Goal: Transaction & Acquisition: Book appointment/travel/reservation

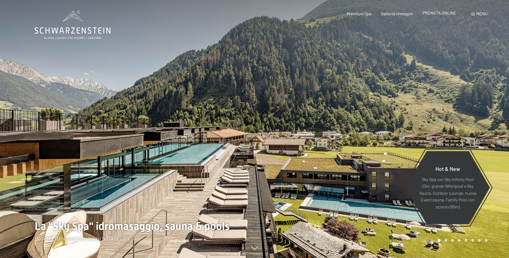
click at [444, 12] on span "PRENOTA ONLINE" at bounding box center [439, 12] width 34 height 5
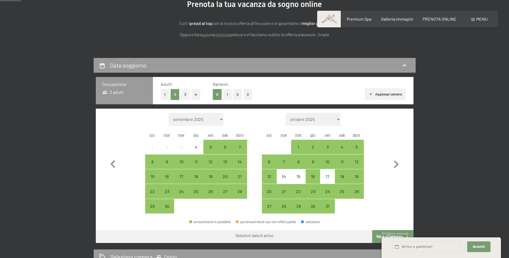
scroll to position [80, 0]
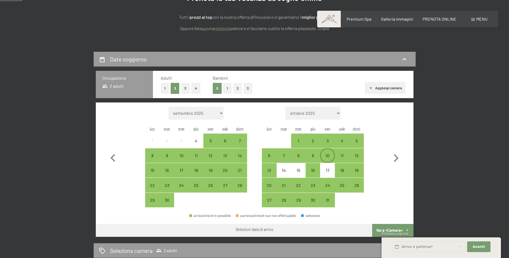
click at [328, 150] on div "10" at bounding box center [326, 155] width 13 height 13
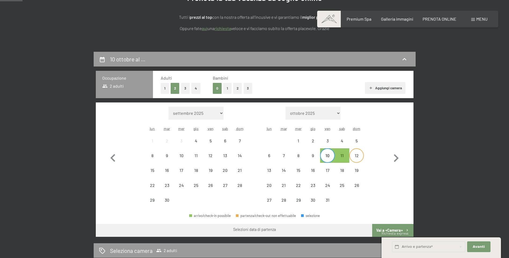
click at [361, 155] on div "12" at bounding box center [356, 159] width 13 height 13
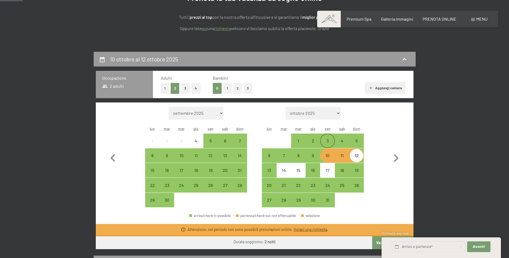
click at [330, 143] on div "3" at bounding box center [326, 145] width 13 height 13
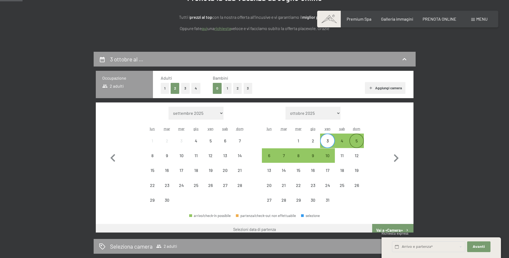
click at [361, 142] on div "5" at bounding box center [356, 145] width 13 height 13
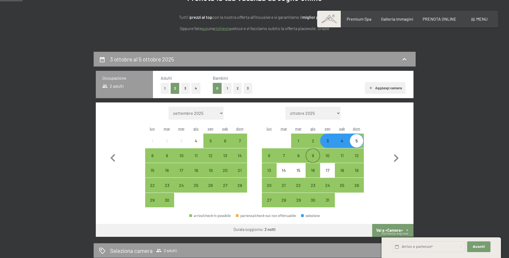
click at [309, 153] on div "9" at bounding box center [312, 155] width 13 height 13
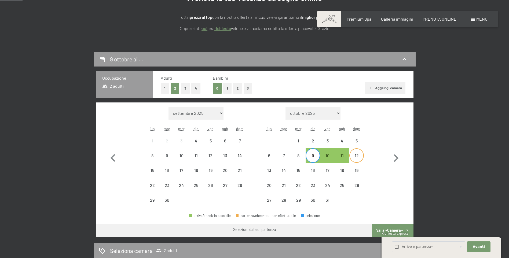
click at [354, 156] on div "12" at bounding box center [356, 159] width 13 height 13
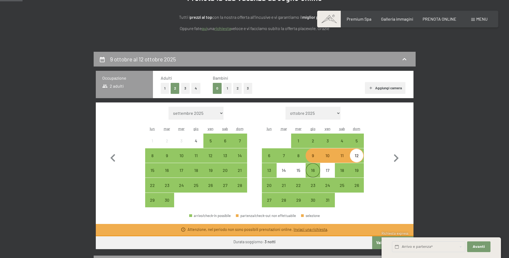
click at [313, 169] on div "16" at bounding box center [312, 174] width 13 height 13
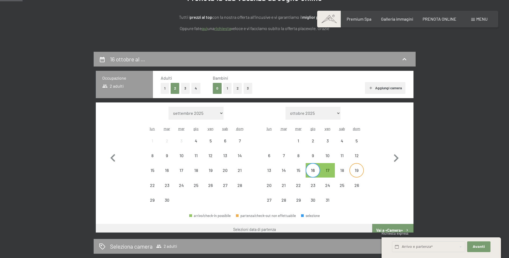
click at [356, 172] on div "19" at bounding box center [356, 174] width 13 height 13
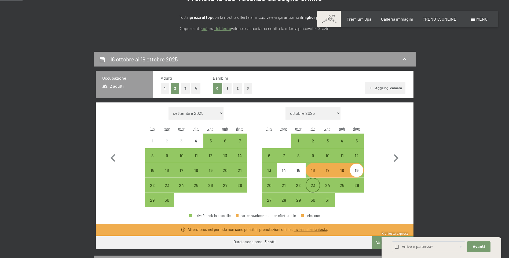
click at [315, 184] on div "23" at bounding box center [312, 189] width 13 height 13
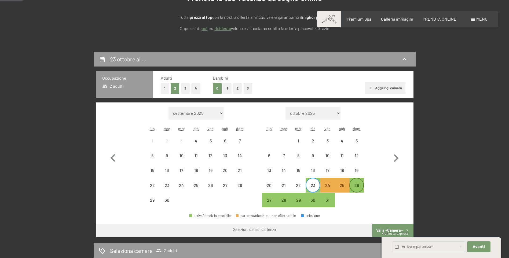
click at [359, 186] on div "26" at bounding box center [356, 189] width 13 height 13
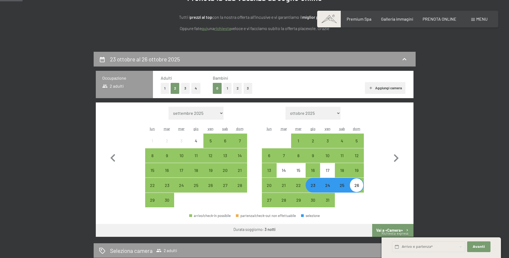
click at [327, 190] on div "24" at bounding box center [326, 189] width 13 height 13
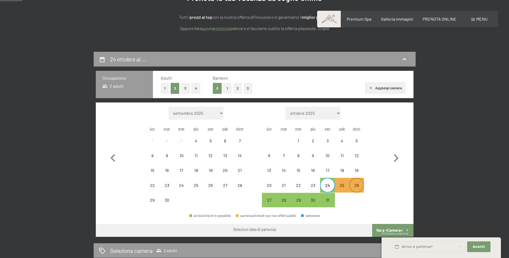
click at [359, 187] on div "26" at bounding box center [356, 189] width 13 height 13
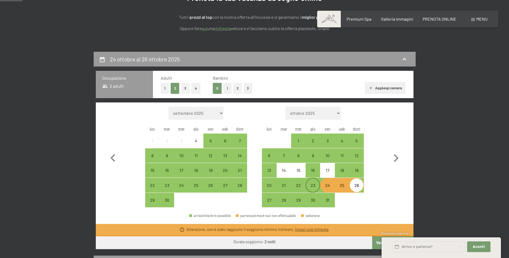
drag, startPoint x: 311, startPoint y: 187, endPoint x: 316, endPoint y: 188, distance: 5.0
click at [311, 187] on div "23" at bounding box center [312, 189] width 13 height 13
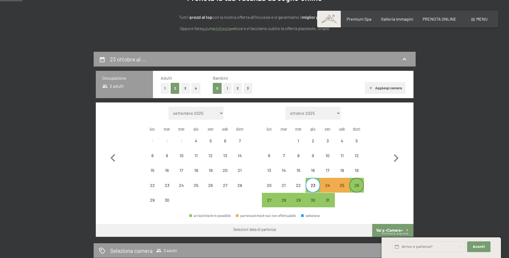
click at [360, 191] on div "26" at bounding box center [356, 189] width 13 height 13
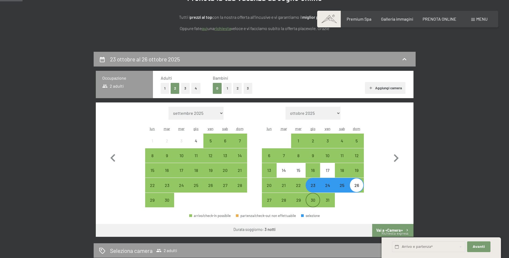
drag, startPoint x: 309, startPoint y: 201, endPoint x: 316, endPoint y: 201, distance: 6.7
click at [309, 201] on div "30" at bounding box center [312, 204] width 13 height 13
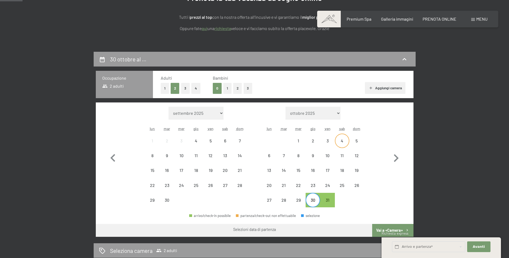
drag, startPoint x: 316, startPoint y: 141, endPoint x: 339, endPoint y: 141, distance: 23.1
click at [316, 141] on div "2" at bounding box center [312, 145] width 13 height 13
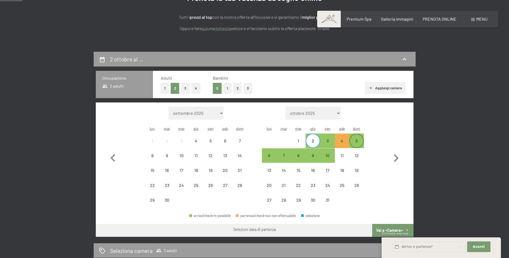
click at [359, 143] on div "5" at bounding box center [356, 145] width 13 height 13
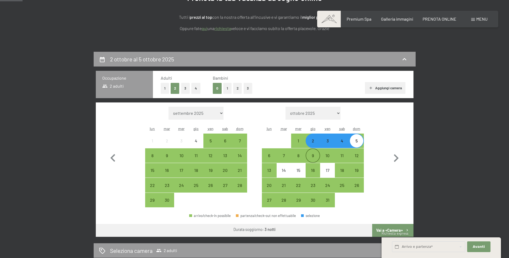
click at [316, 157] on div "9" at bounding box center [312, 159] width 13 height 13
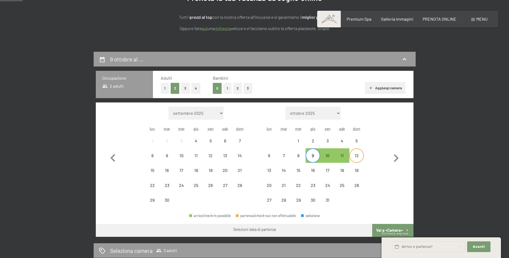
click at [353, 158] on div "12" at bounding box center [356, 159] width 13 height 13
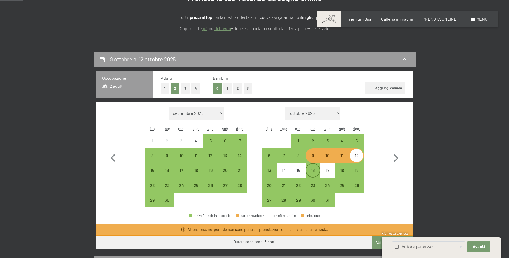
click at [312, 169] on div "16" at bounding box center [312, 174] width 13 height 13
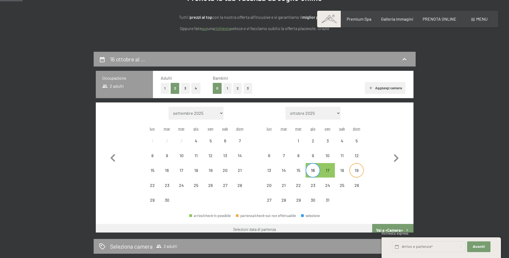
click at [356, 172] on div "19" at bounding box center [356, 174] width 13 height 13
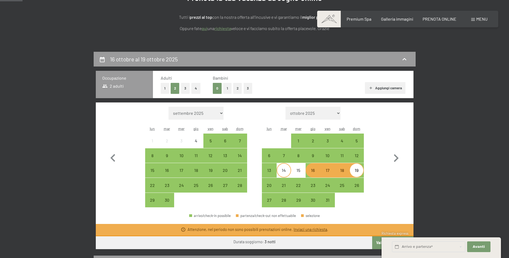
click at [284, 173] on div "14" at bounding box center [283, 174] width 13 height 13
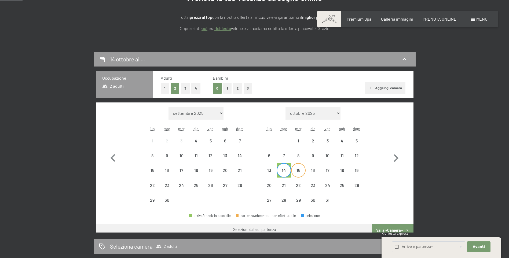
click at [301, 171] on div "15" at bounding box center [297, 174] width 13 height 13
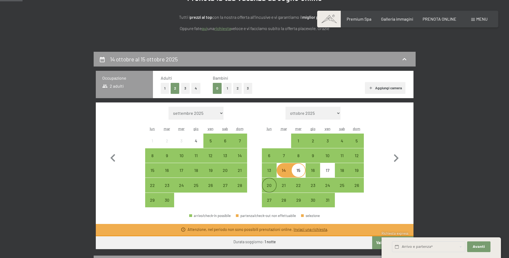
click at [268, 186] on div "20" at bounding box center [268, 189] width 13 height 13
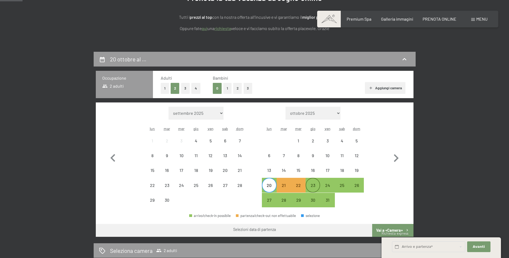
click at [313, 185] on div "23" at bounding box center [312, 189] width 13 height 13
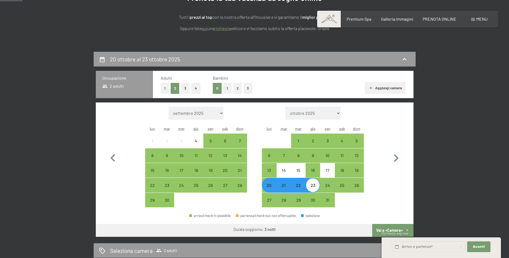
click at [366, 187] on div "Mese/anno settembre 2025 ottobre 2025 novembre 2025 dicembre 2025 gennaio 2026 …" at bounding box center [254, 157] width 298 height 101
click at [327, 156] on div "10" at bounding box center [326, 159] width 13 height 13
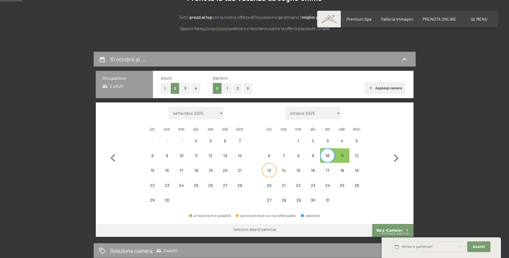
click at [271, 168] on div "13" at bounding box center [268, 174] width 13 height 13
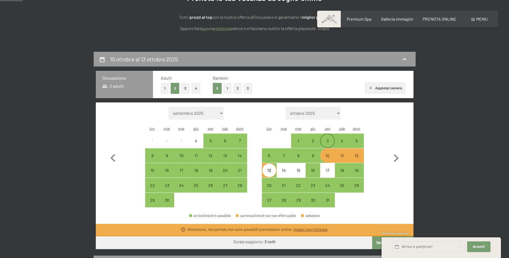
click at [327, 142] on div "3" at bounding box center [326, 145] width 13 height 13
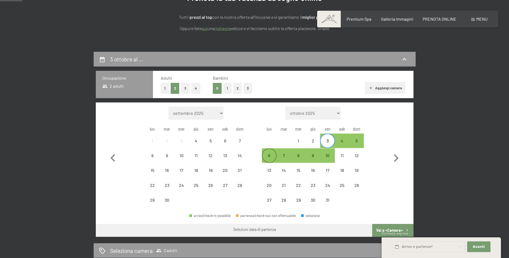
click at [271, 157] on div "6" at bounding box center [268, 159] width 13 height 13
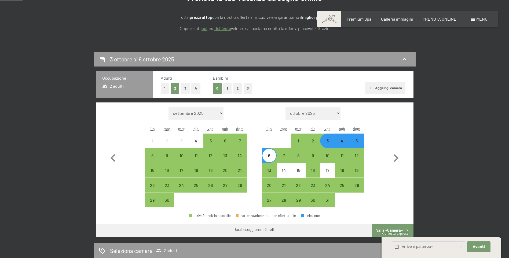
click at [323, 143] on div "3" at bounding box center [326, 145] width 13 height 13
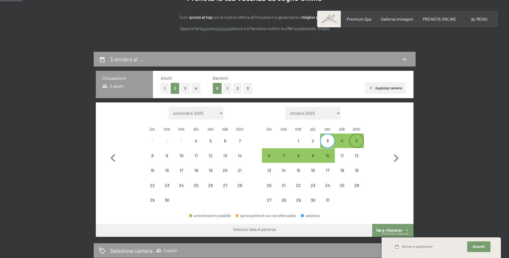
click at [362, 145] on div "5" at bounding box center [356, 145] width 13 height 13
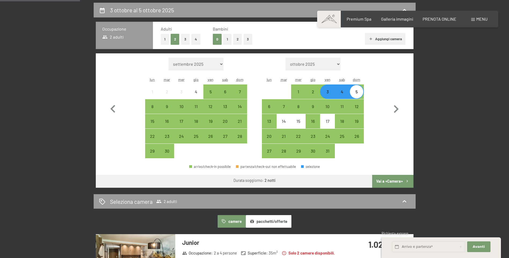
scroll to position [27, 0]
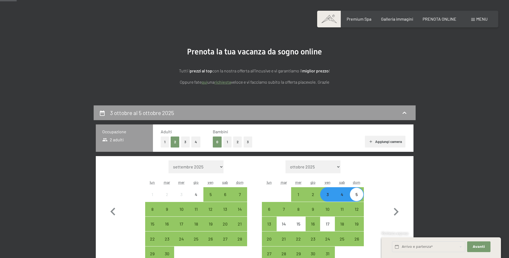
click at [194, 140] on button "4" at bounding box center [195, 141] width 9 height 11
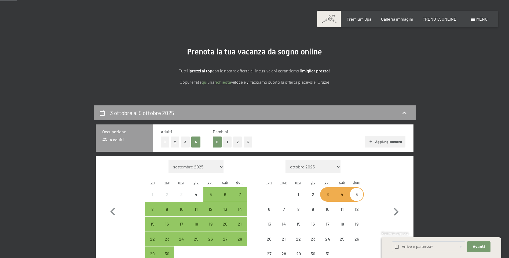
click at [334, 191] on div "3" at bounding box center [326, 194] width 13 height 13
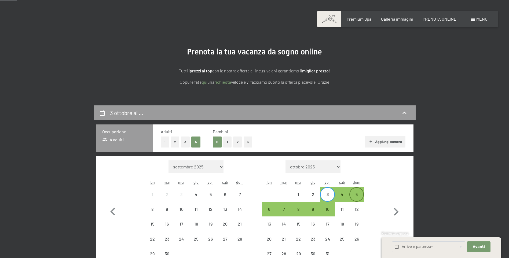
click at [362, 198] on div "5" at bounding box center [356, 198] width 13 height 13
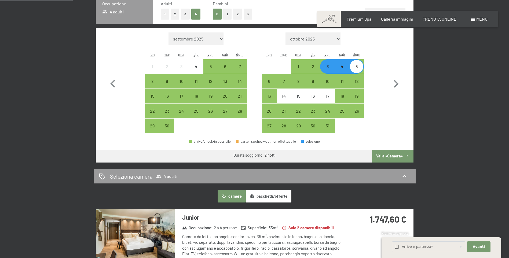
scroll to position [107, 0]
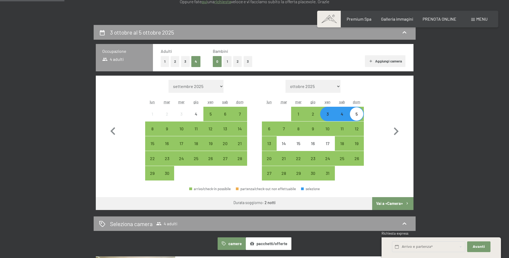
click at [177, 61] on button "2" at bounding box center [175, 61] width 9 height 11
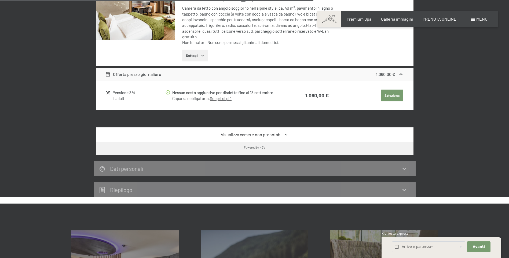
scroll to position [456, 0]
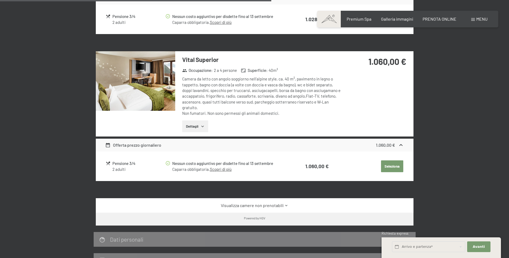
click at [282, 207] on link "Visualizza camere non prenotabili" at bounding box center [254, 205] width 298 height 6
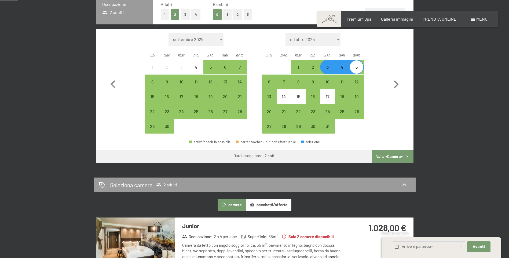
scroll to position [54, 0]
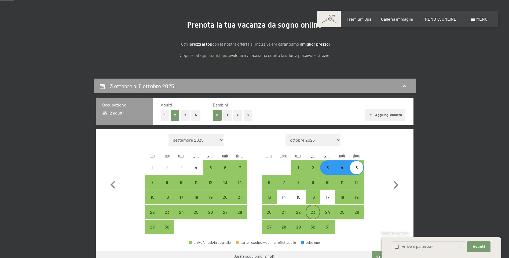
click at [312, 213] on div "23" at bounding box center [312, 216] width 13 height 13
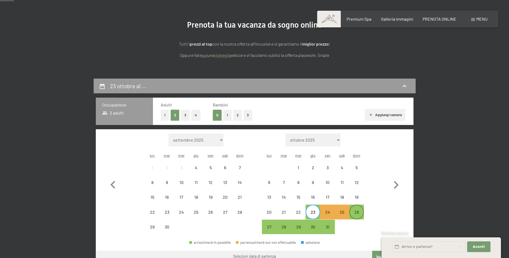
click at [355, 212] on div "26" at bounding box center [356, 216] width 13 height 13
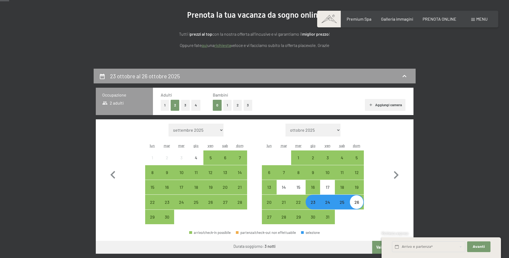
scroll to position [80, 0]
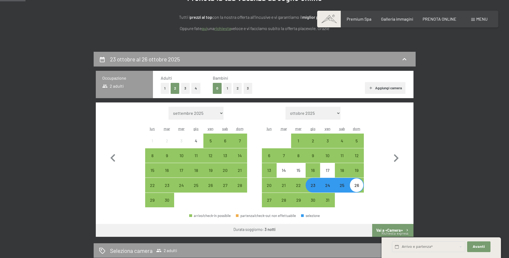
click at [198, 88] on button "4" at bounding box center [195, 88] width 9 height 11
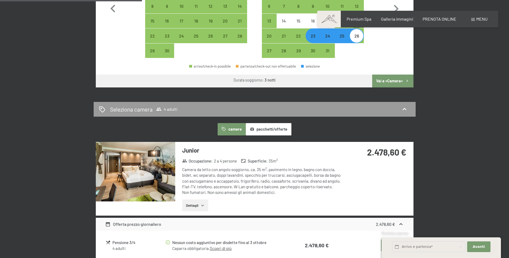
scroll to position [134, 0]
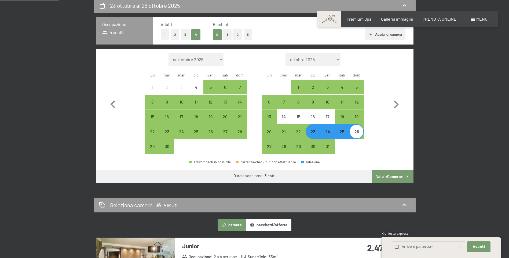
click at [324, 132] on div "24" at bounding box center [326, 136] width 13 height 13
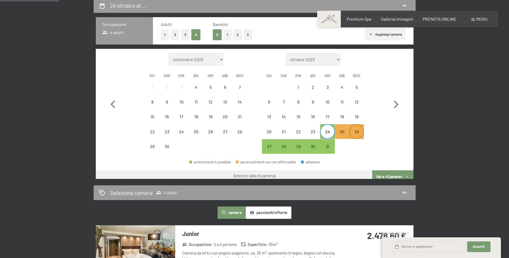
click at [358, 133] on div "26" at bounding box center [356, 136] width 13 height 13
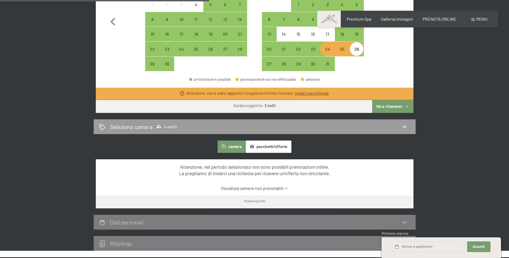
scroll to position [107, 0]
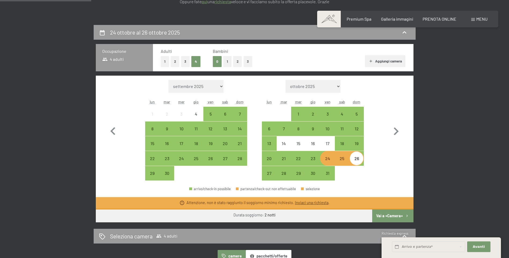
click at [331, 160] on div "24" at bounding box center [326, 162] width 13 height 13
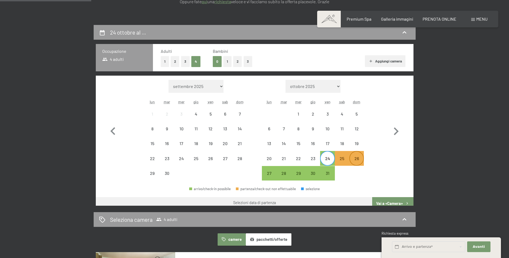
click at [354, 161] on div "26" at bounding box center [356, 162] width 13 height 13
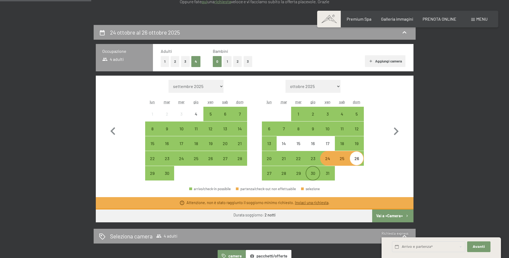
click at [316, 175] on div "30" at bounding box center [312, 177] width 13 height 13
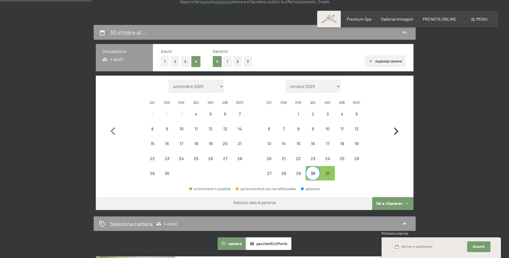
click at [393, 135] on icon "button" at bounding box center [396, 132] width 16 height 16
select select "2025-10-01"
select select "2025-11-01"
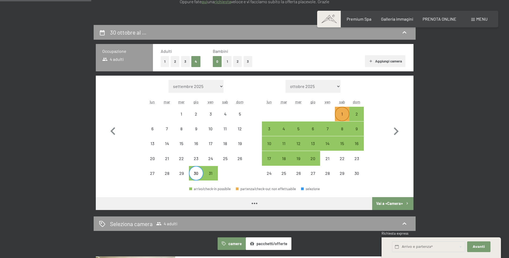
select select "2025-10-01"
select select "2025-11-01"
click at [341, 113] on div "1" at bounding box center [341, 118] width 13 height 13
select select "2025-10-01"
select select "2025-11-01"
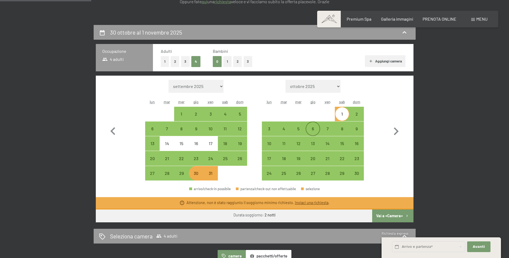
click at [314, 131] on div "6" at bounding box center [312, 133] width 13 height 13
select select "2025-10-01"
select select "2025-11-01"
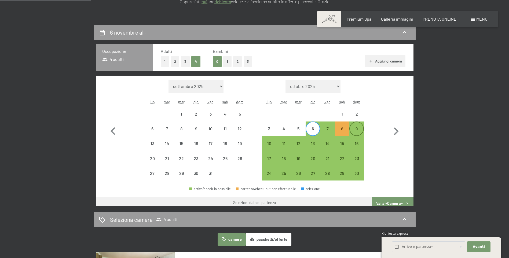
click at [357, 129] on div "9" at bounding box center [356, 133] width 13 height 13
select select "2025-10-01"
select select "2025-11-01"
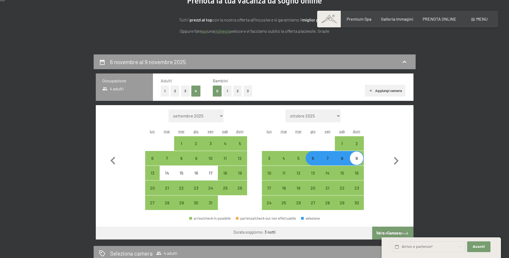
scroll to position [0, 0]
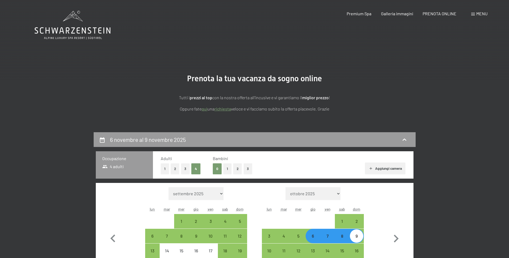
click at [172, 171] on button "2" at bounding box center [175, 168] width 9 height 11
select select "2025-10-01"
select select "2025-11-01"
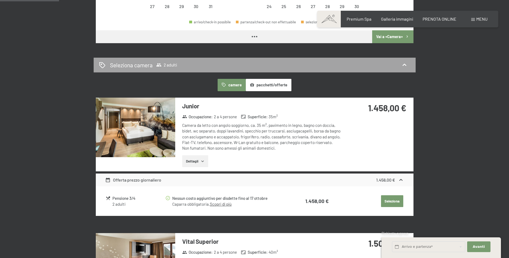
select select "2025-10-01"
select select "2025-11-01"
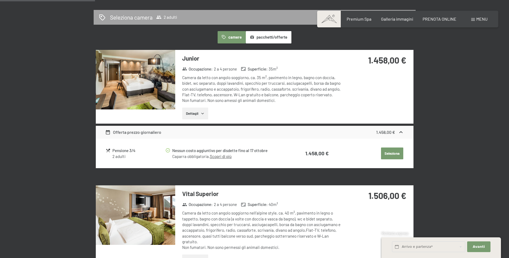
select select "2025-10-01"
select select "2025-11-01"
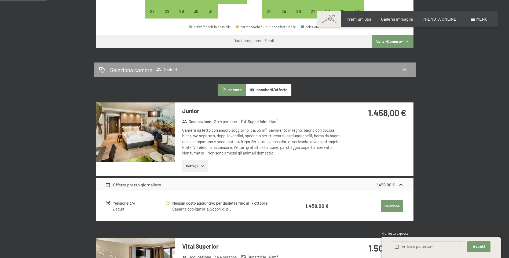
scroll to position [134, 0]
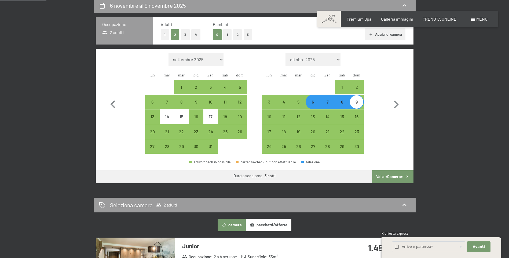
click at [194, 35] on button "4" at bounding box center [195, 34] width 9 height 11
select select "2025-10-01"
select select "2025-11-01"
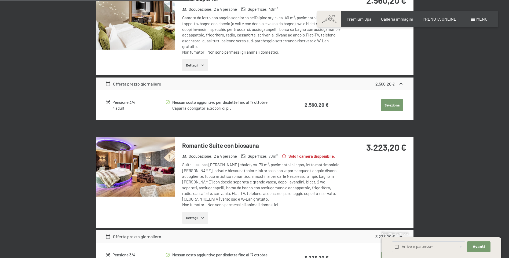
select select "2025-10-01"
select select "2025-11-01"
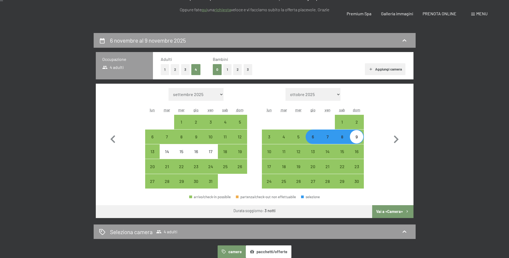
scroll to position [0, 0]
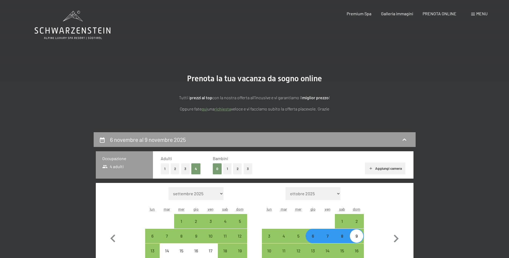
click at [378, 87] on div "Tutti i prezzi al top con la nostra offerta all'incusive e vi garantiamo il mig…" at bounding box center [254, 97] width 268 height 29
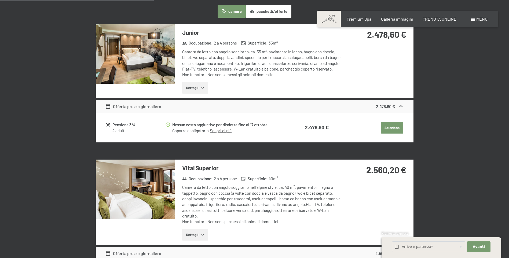
scroll to position [349, 0]
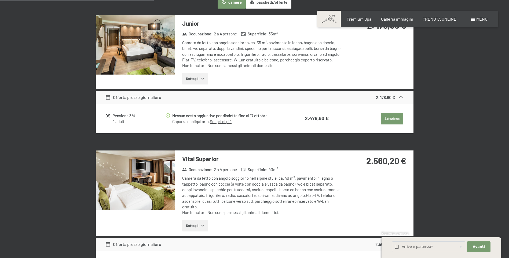
click at [198, 228] on button "Dettagli" at bounding box center [195, 226] width 26 height 12
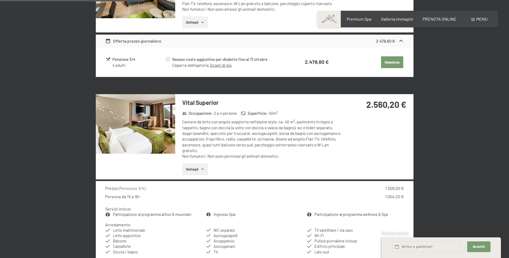
scroll to position [483, 0]
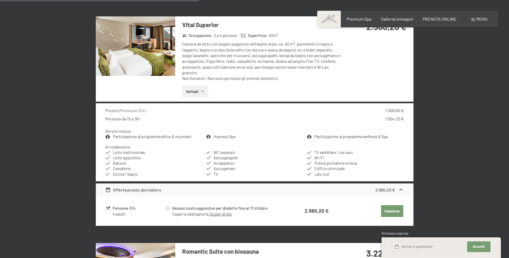
click at [198, 93] on button "Dettagli" at bounding box center [195, 92] width 26 height 12
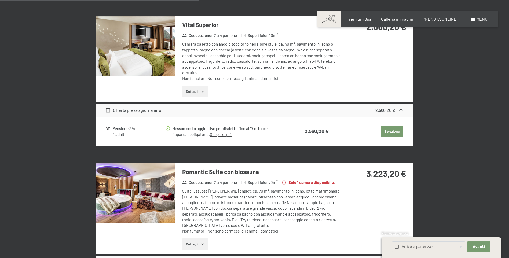
click at [198, 92] on button "Dettagli" at bounding box center [195, 92] width 26 height 12
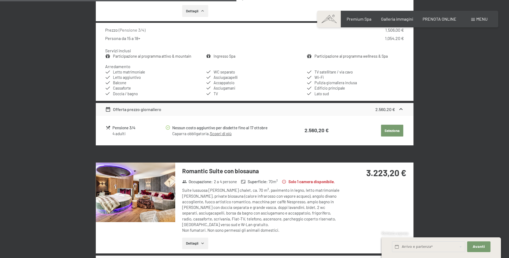
scroll to position [590, 0]
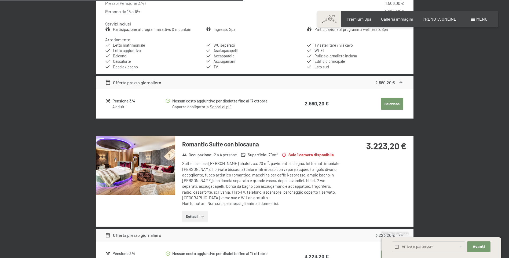
click at [198, 212] on button "Dettagli" at bounding box center [195, 217] width 26 height 12
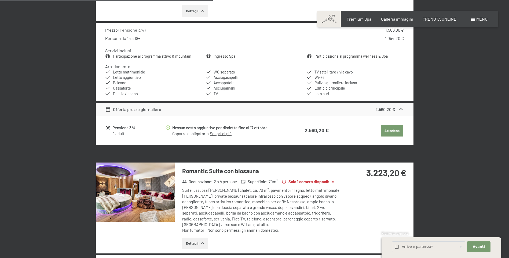
scroll to position [402, 0]
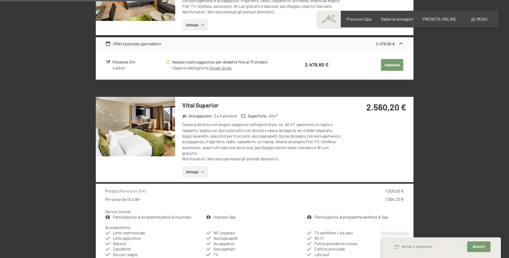
click at [203, 106] on h3 "Vital Superior" at bounding box center [262, 105] width 160 height 8
click at [195, 171] on button "Dettagli" at bounding box center [195, 172] width 26 height 12
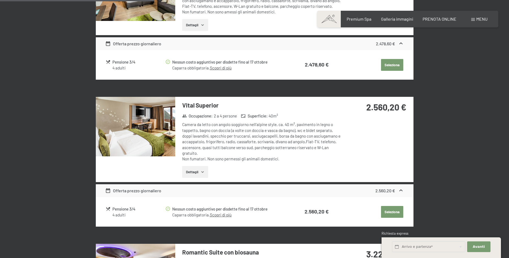
click at [209, 108] on h3 "Vital Superior" at bounding box center [262, 105] width 160 height 8
click at [389, 215] on button "Seleziona" at bounding box center [392, 212] width 22 height 12
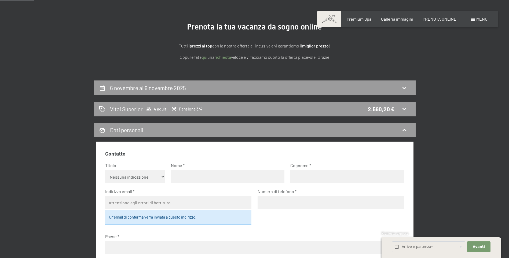
scroll to position [0, 0]
